Goal: Task Accomplishment & Management: Manage account settings

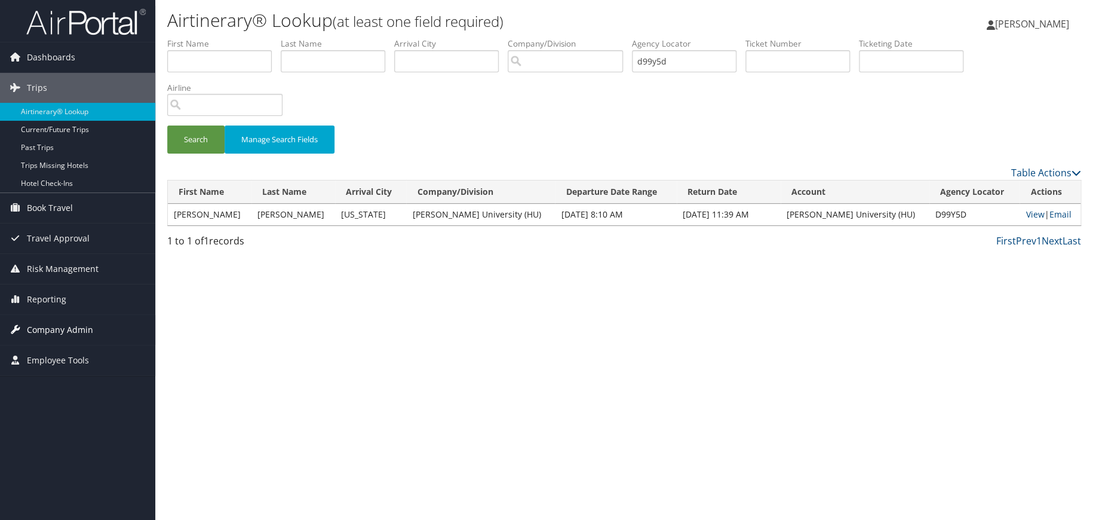
click at [44, 329] on span "Company Admin" at bounding box center [60, 330] width 66 height 30
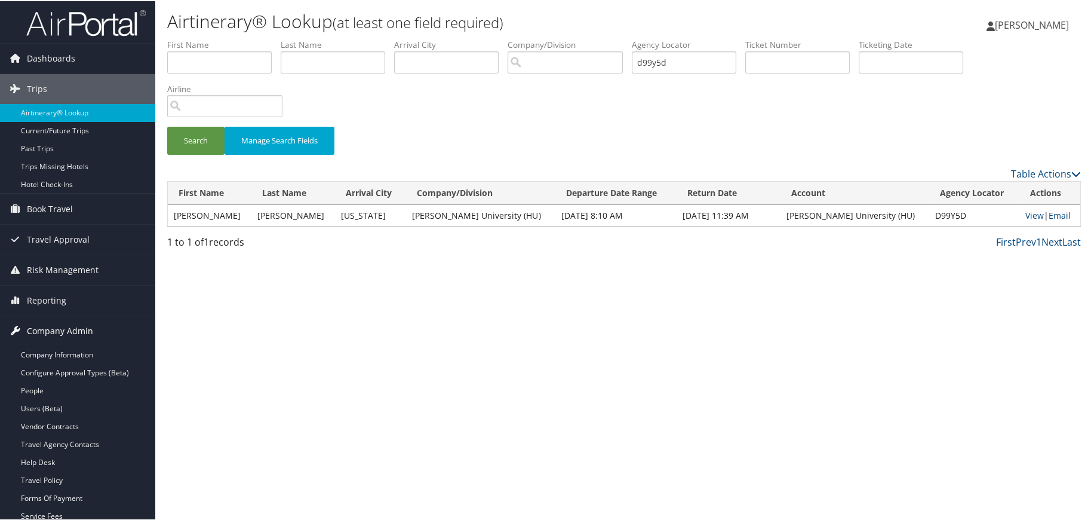
click at [42, 329] on span "Company Admin" at bounding box center [60, 330] width 66 height 30
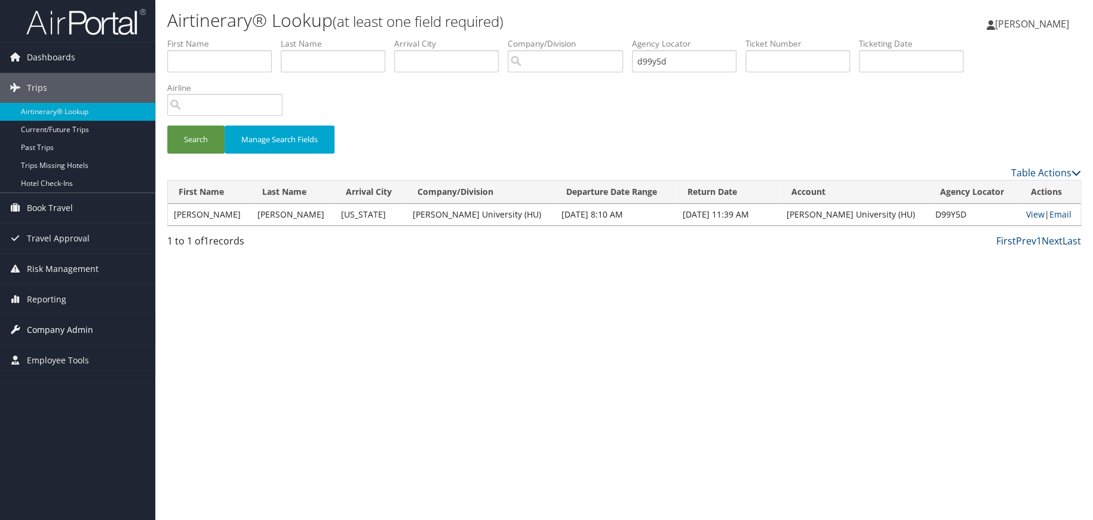
click at [42, 329] on span "Company Admin" at bounding box center [60, 330] width 66 height 30
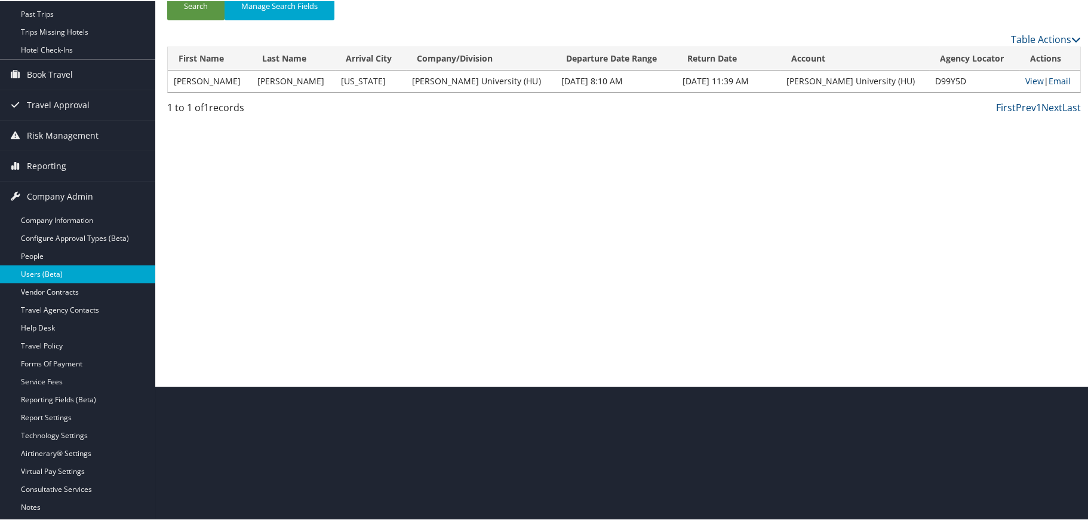
scroll to position [178, 0]
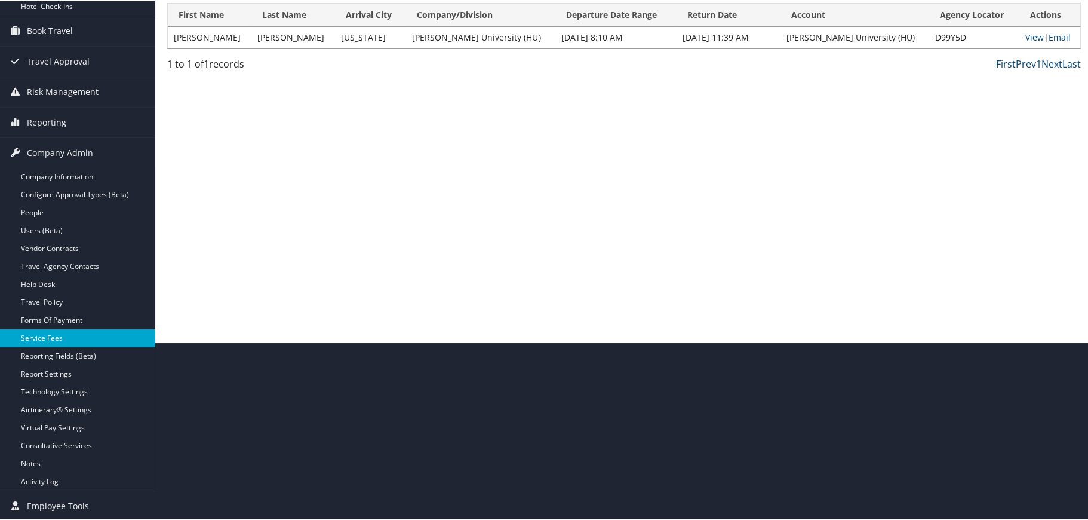
click at [48, 338] on link "Service Fees" at bounding box center [77, 337] width 155 height 18
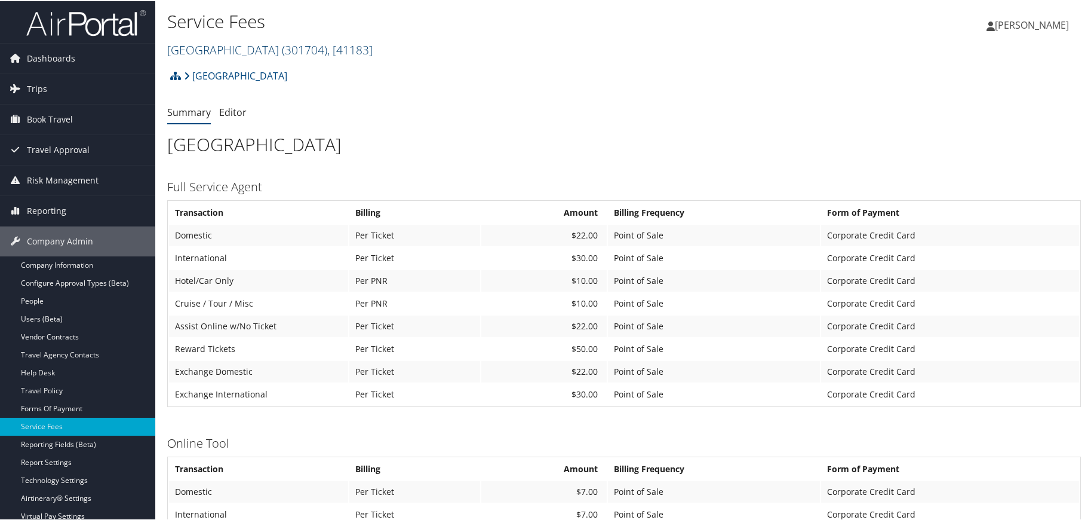
click at [301, 48] on span "( 301704 )" at bounding box center [304, 49] width 45 height 16
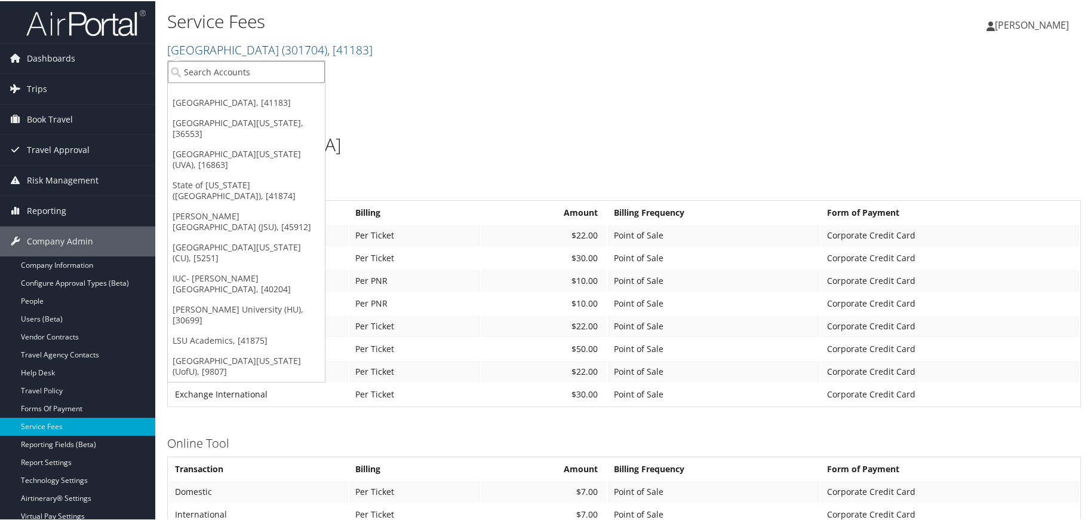
click at [276, 72] on input "search" at bounding box center [246, 71] width 157 height 22
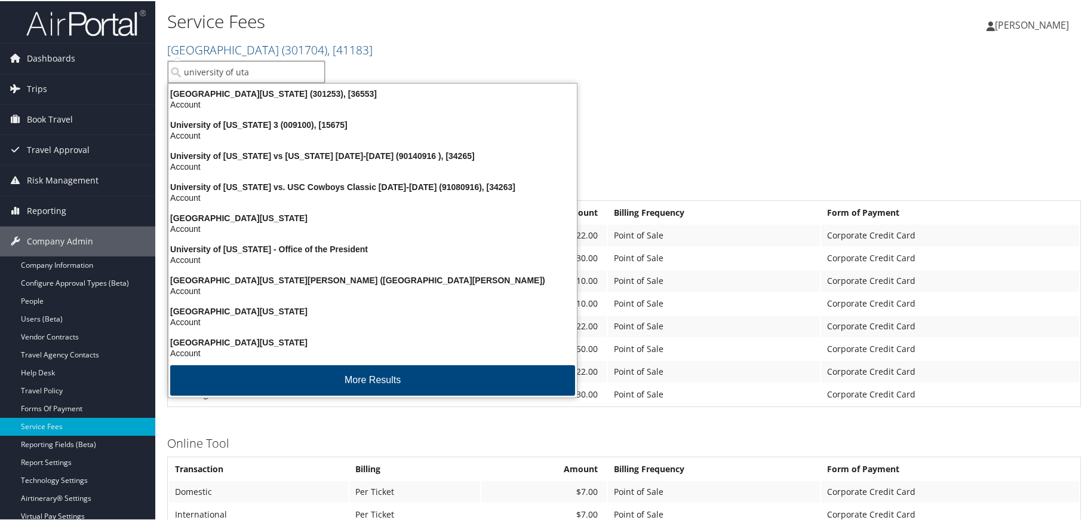
type input "[GEOGRAPHIC_DATA][US_STATE]"
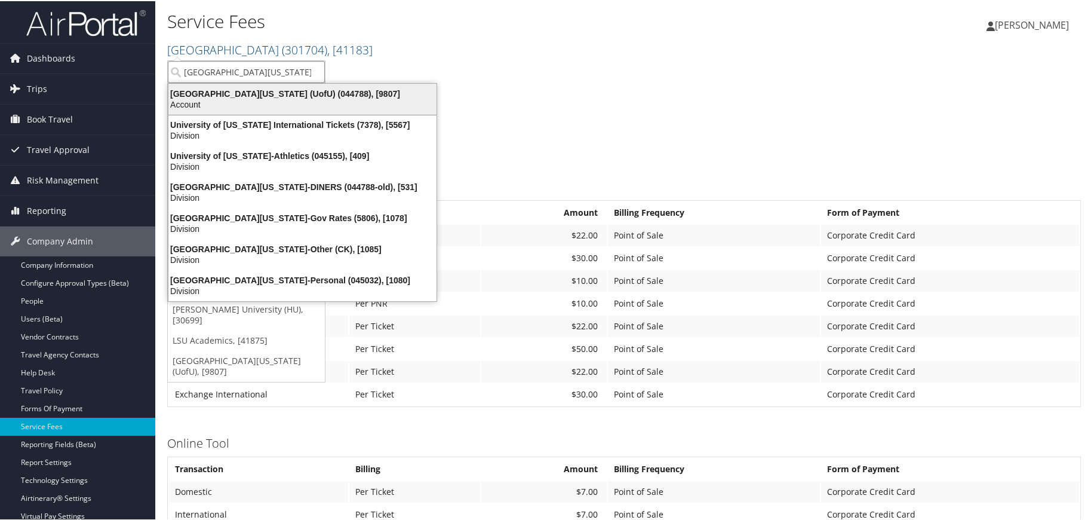
click at [247, 90] on div "[GEOGRAPHIC_DATA][US_STATE] (UofU) (044788), [9807]" at bounding box center [302, 92] width 283 height 11
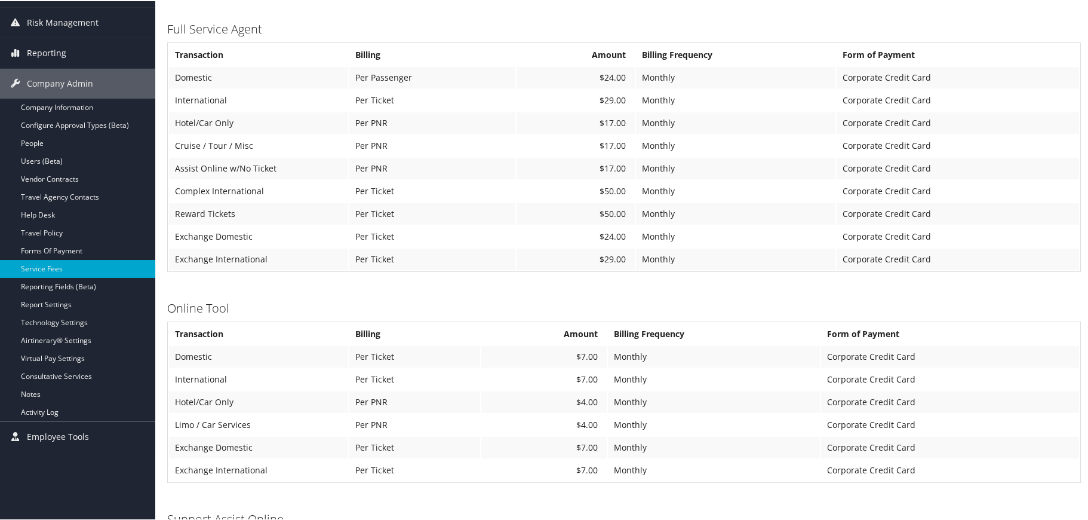
scroll to position [179, 0]
